Goal: Task Accomplishment & Management: Manage account settings

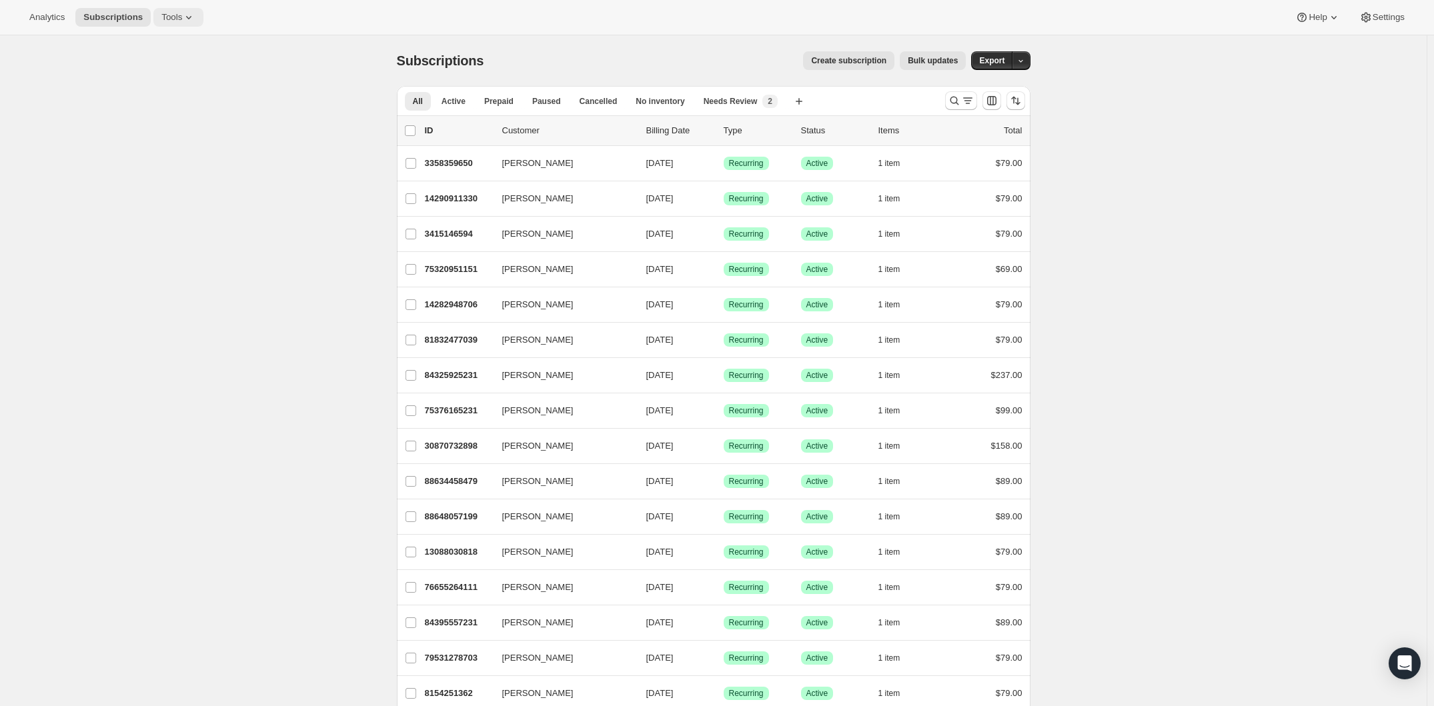
click at [195, 19] on icon at bounding box center [188, 17] width 13 height 13
click at [195, 18] on icon at bounding box center [188, 17] width 13 height 13
click at [1358, 24] on button "Settings" at bounding box center [1381, 17] width 61 height 19
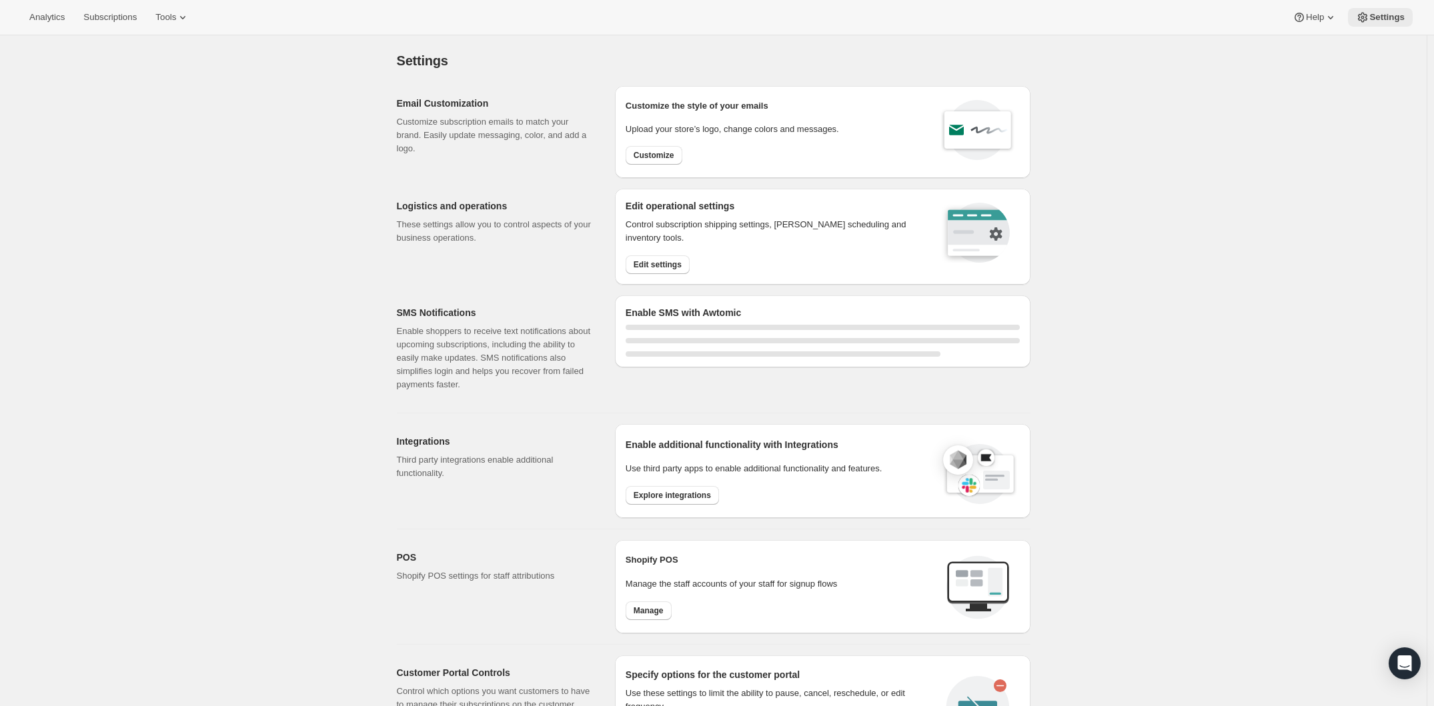
select select "17:00"
select select "09:00"
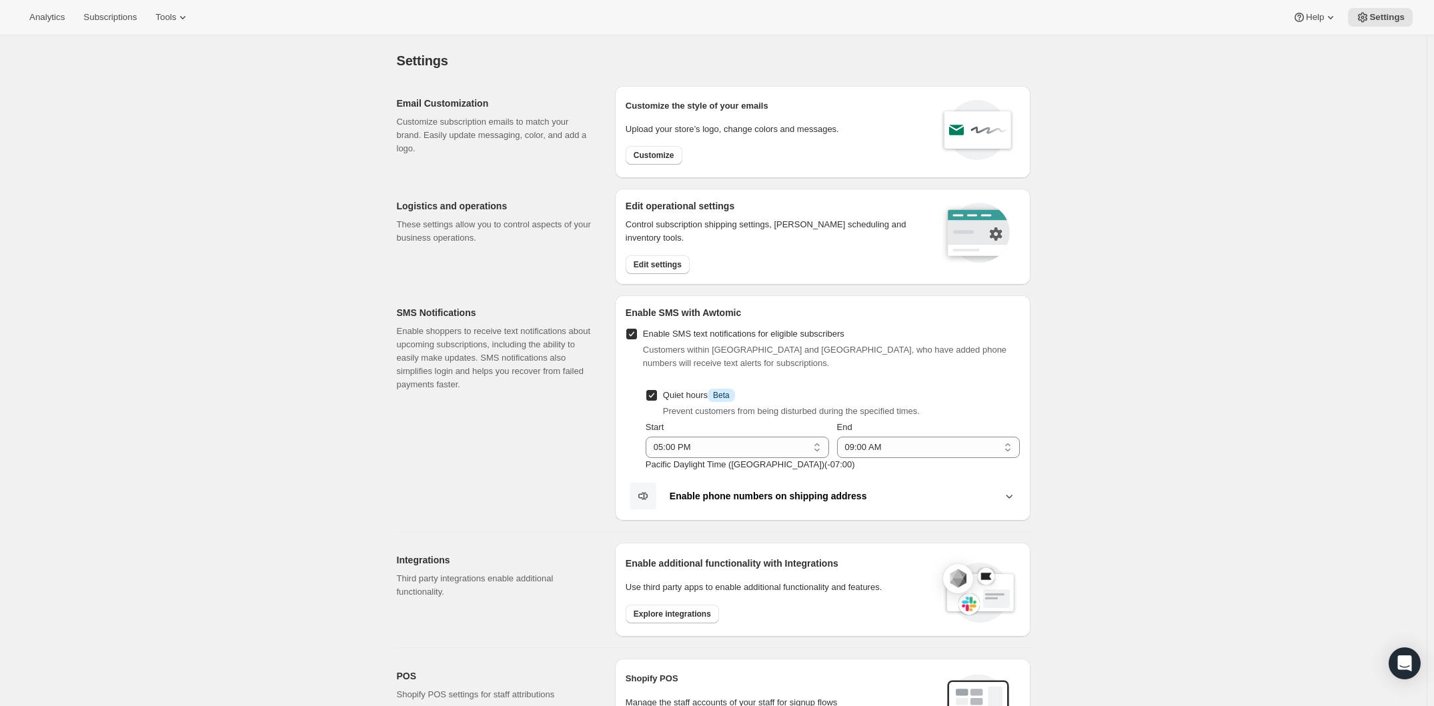
drag, startPoint x: 141, startPoint y: 18, endPoint x: 155, endPoint y: 123, distance: 105.5
click at [155, 123] on div "Analytics Subscriptions Tools Help Settings Skip to content Settings. This page…" at bounding box center [717, 573] width 1434 height 1147
click at [674, 264] on span "Edit settings" at bounding box center [658, 264] width 48 height 11
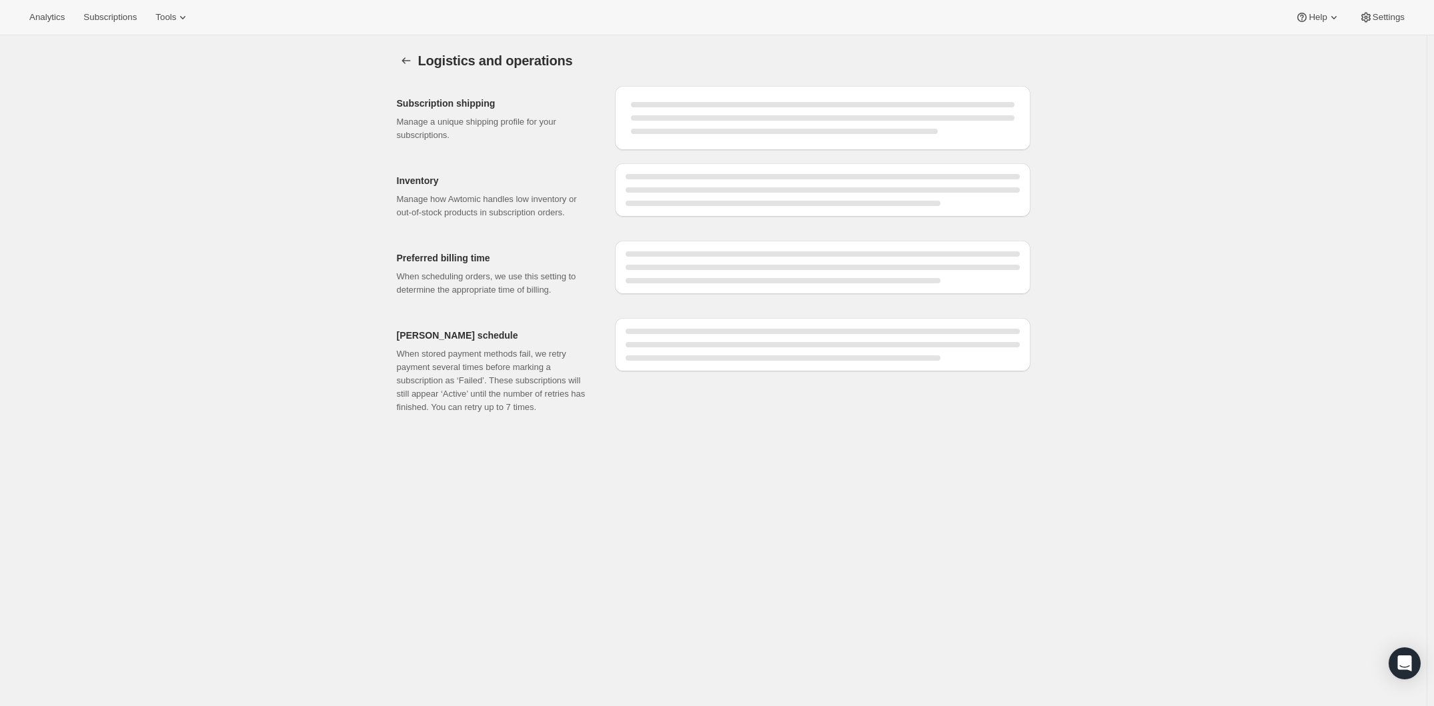
select select "DAY"
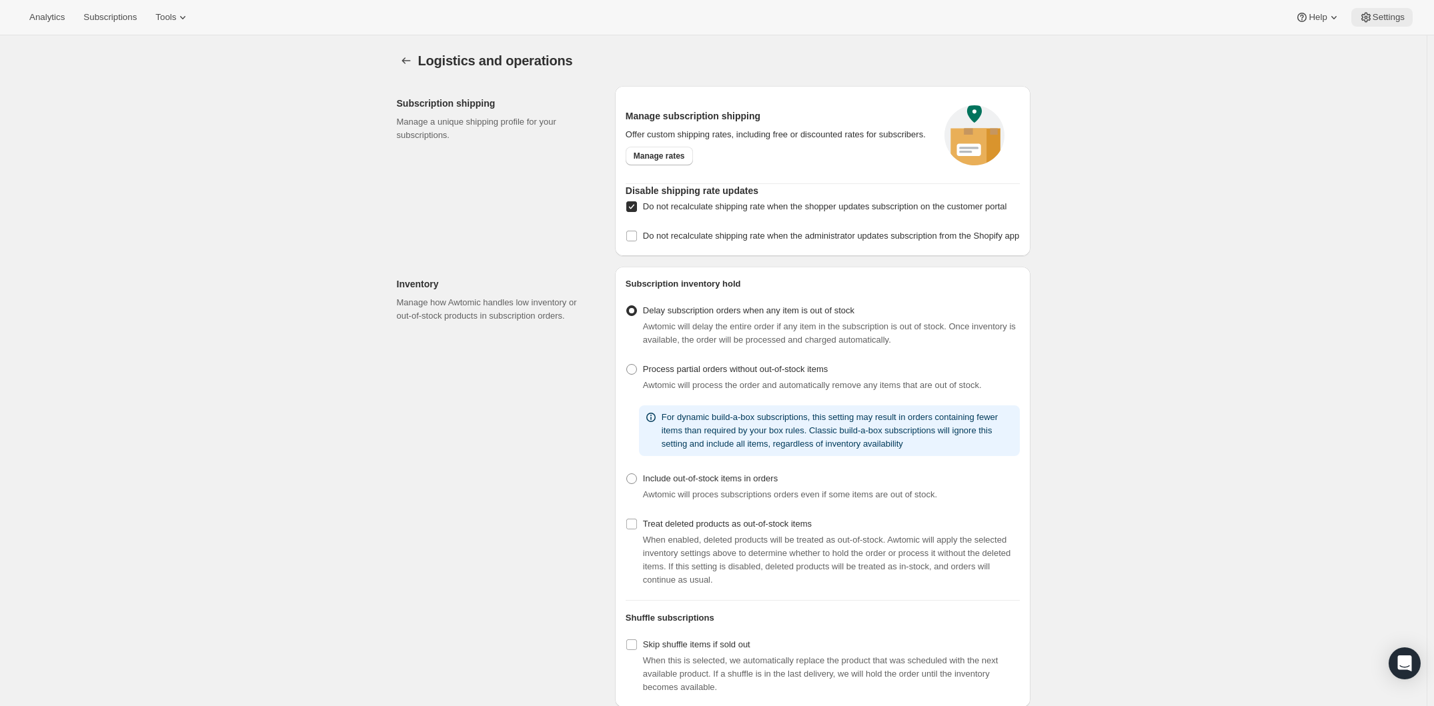
click at [1380, 15] on span "Settings" at bounding box center [1388, 17] width 32 height 11
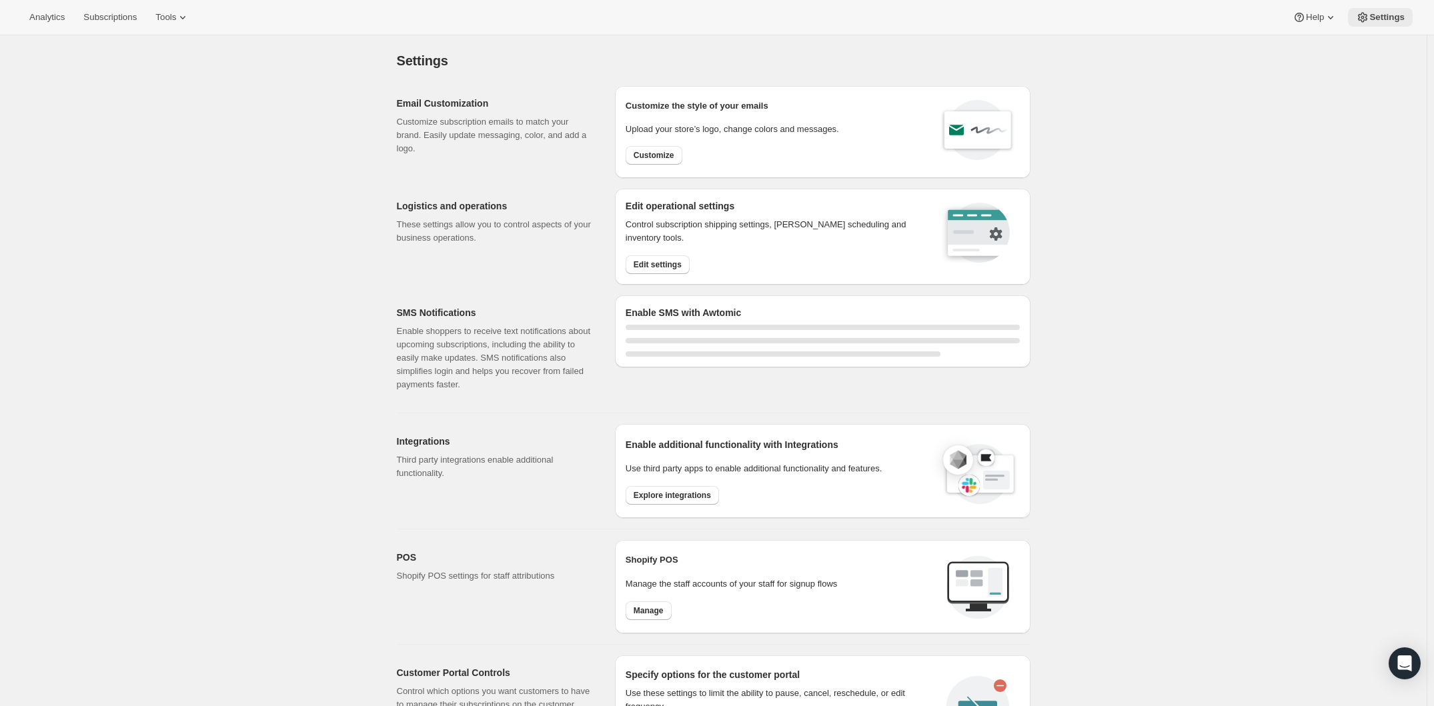
select select "17:00"
select select "09:00"
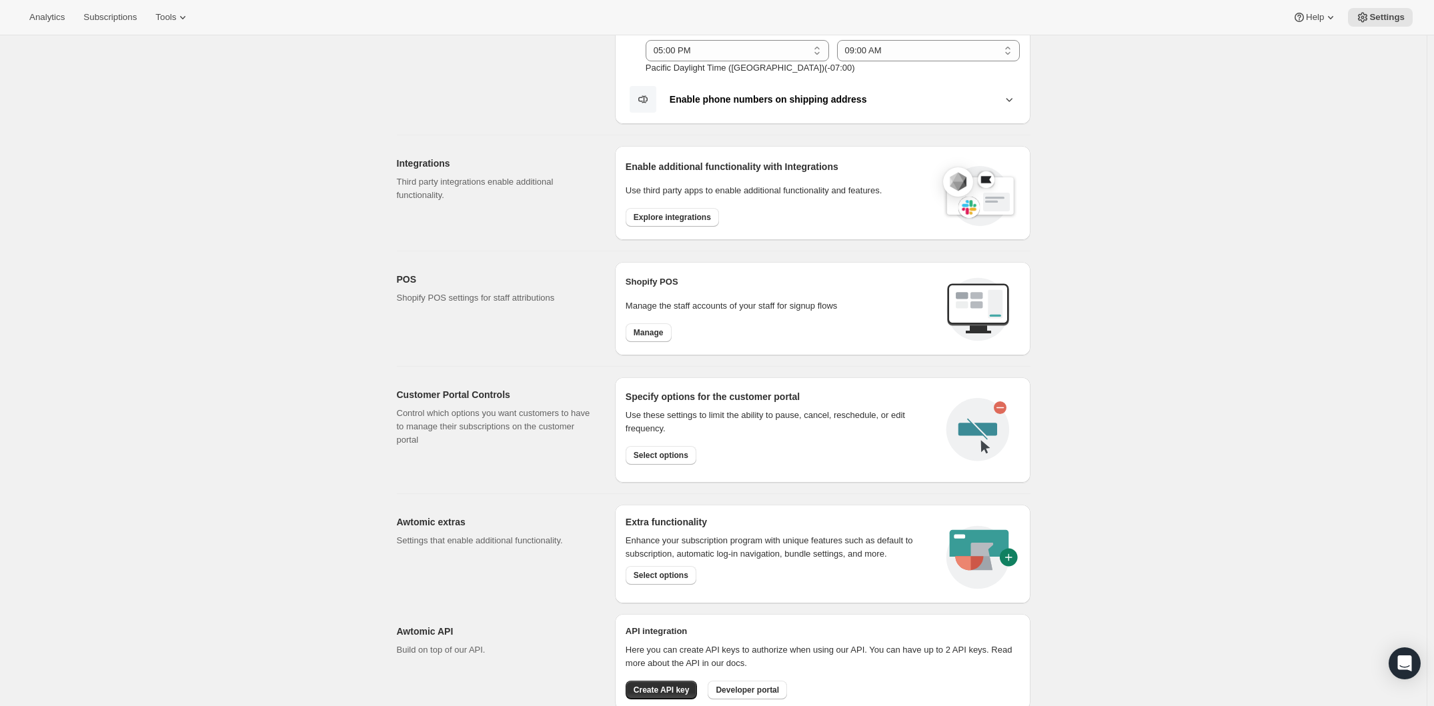
scroll to position [400, 0]
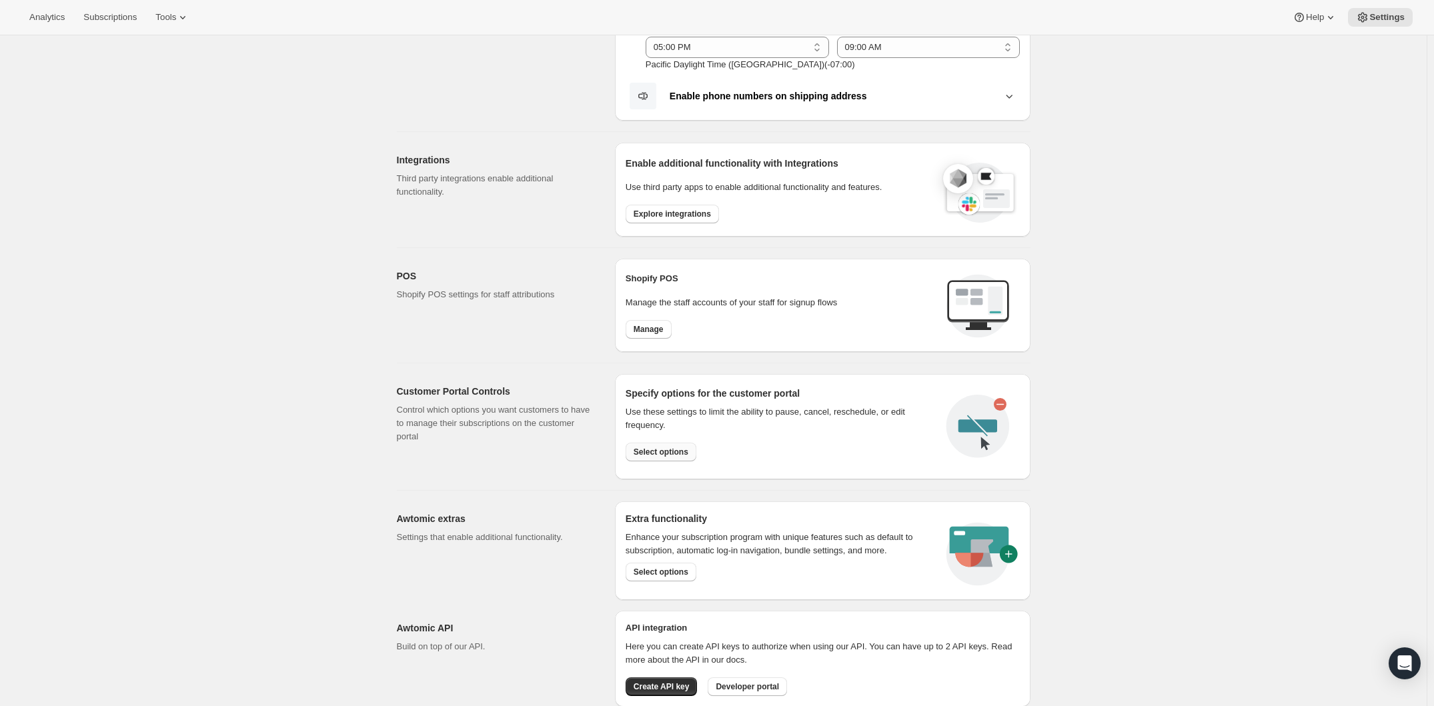
click at [672, 443] on button "Select options" at bounding box center [661, 452] width 71 height 19
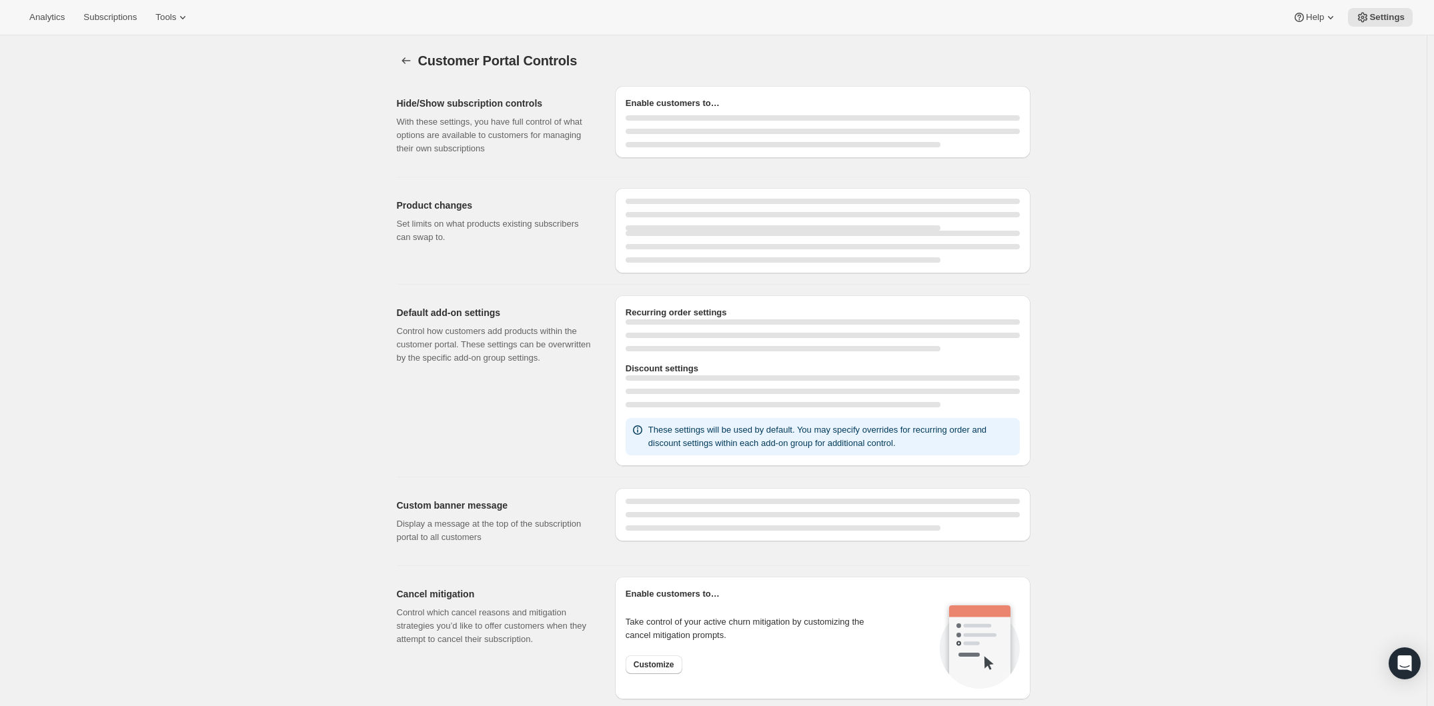
select select "INTERVAL"
select select "MONTH"
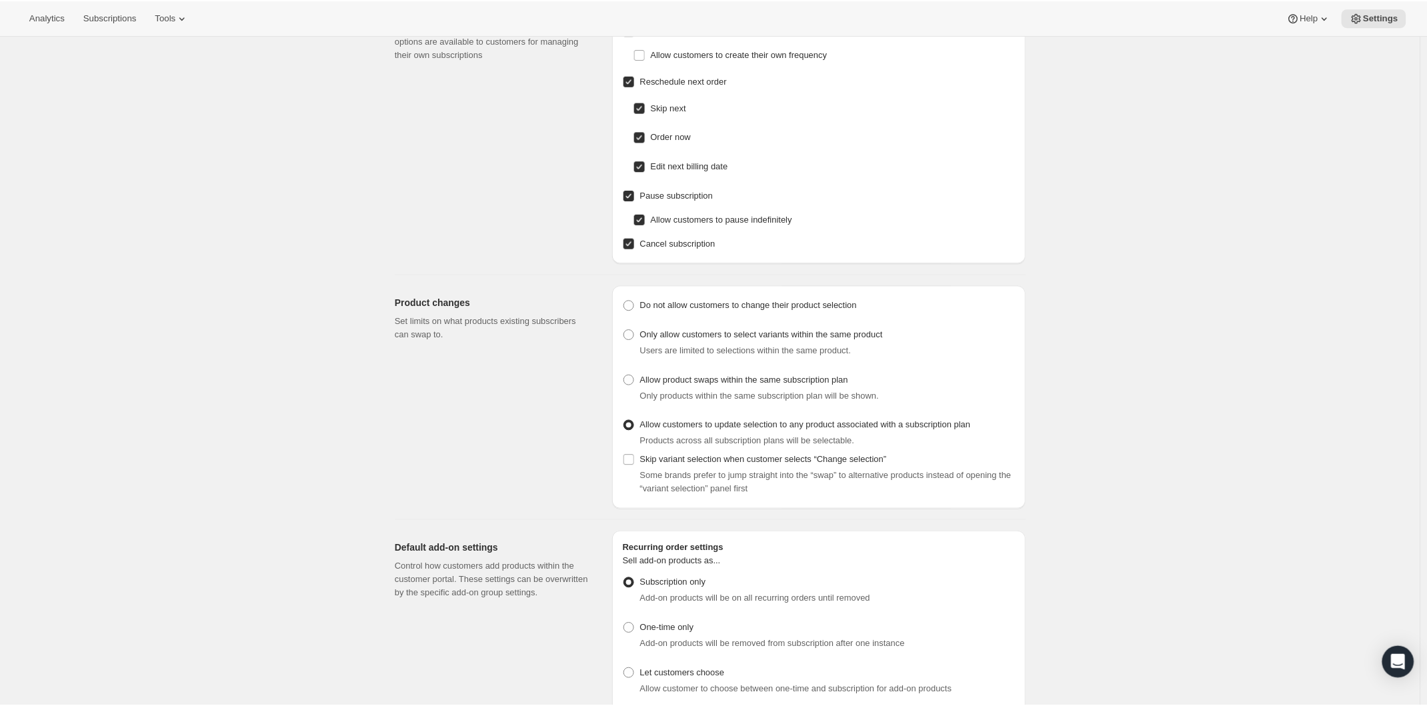
scroll to position [400, 0]
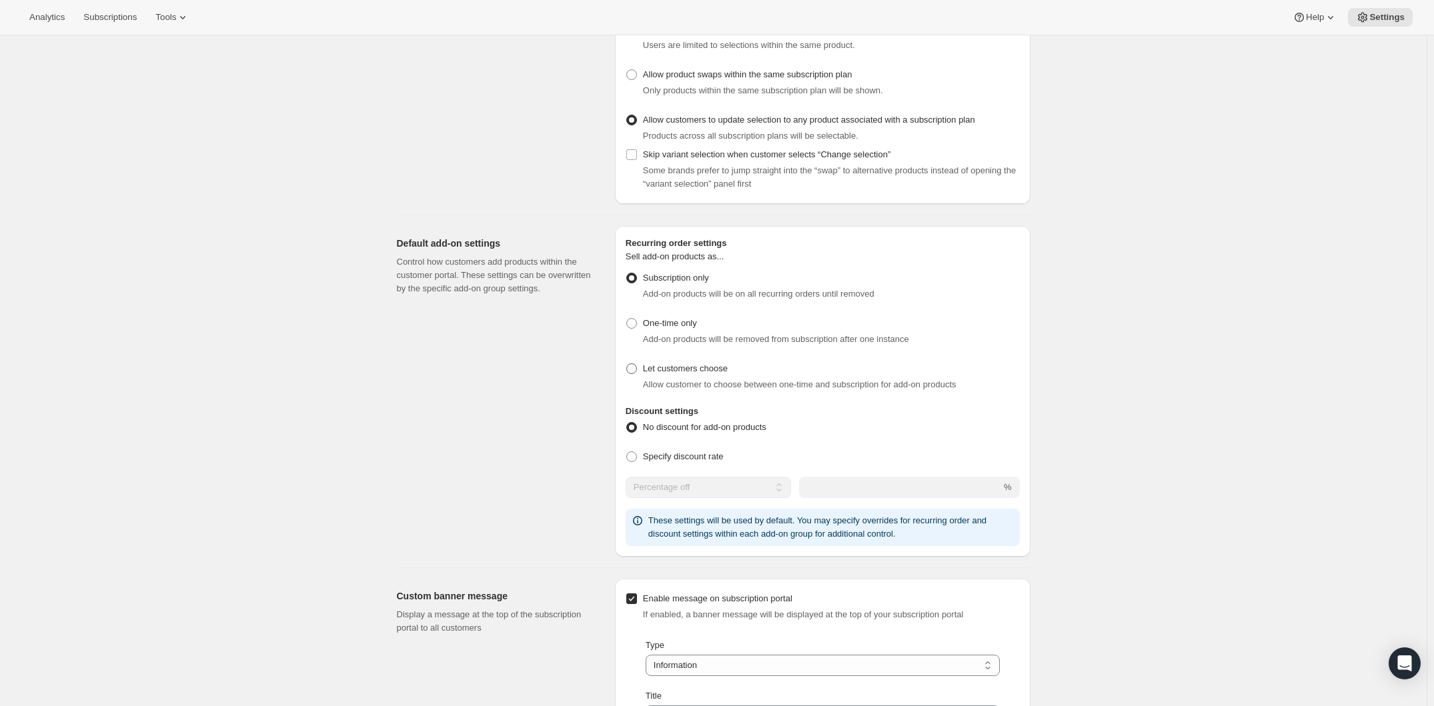
click at [636, 373] on span at bounding box center [632, 369] width 12 height 12
click at [627, 364] on input "Let customers choose" at bounding box center [626, 363] width 1 height 1
radio input "true"
